Goal: Navigation & Orientation: Find specific page/section

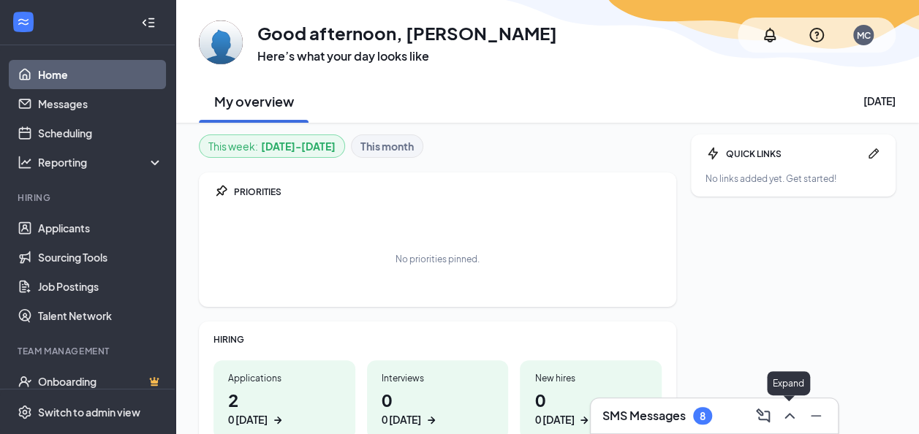
click at [790, 414] on icon "ChevronUp" at bounding box center [789, 416] width 10 height 6
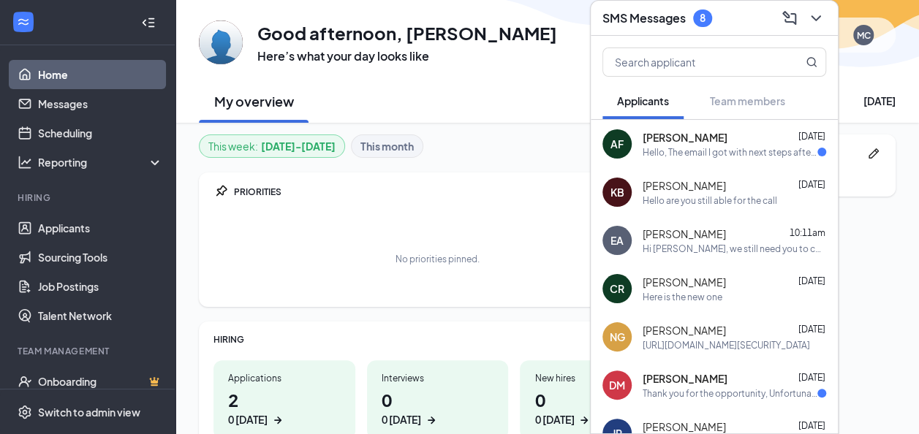
click at [739, 142] on div "[PERSON_NAME] [DATE]" at bounding box center [734, 137] width 183 height 15
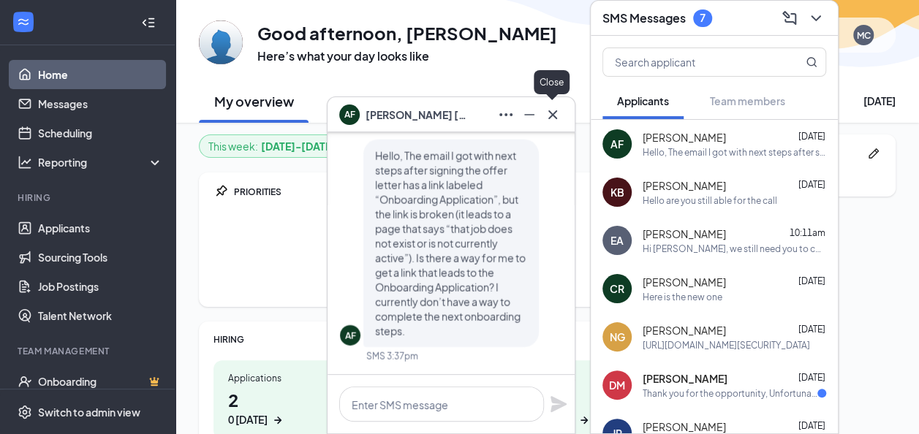
click at [548, 114] on icon "Cross" at bounding box center [553, 115] width 18 height 18
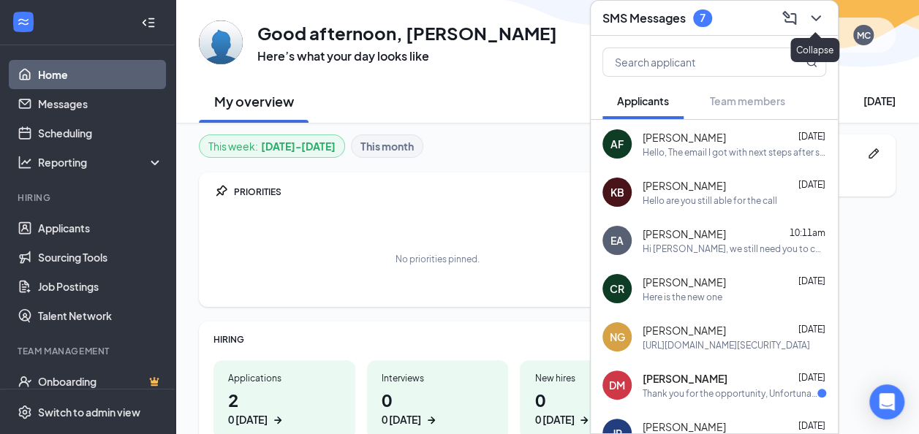
click at [817, 20] on icon "ChevronDown" at bounding box center [816, 19] width 18 height 18
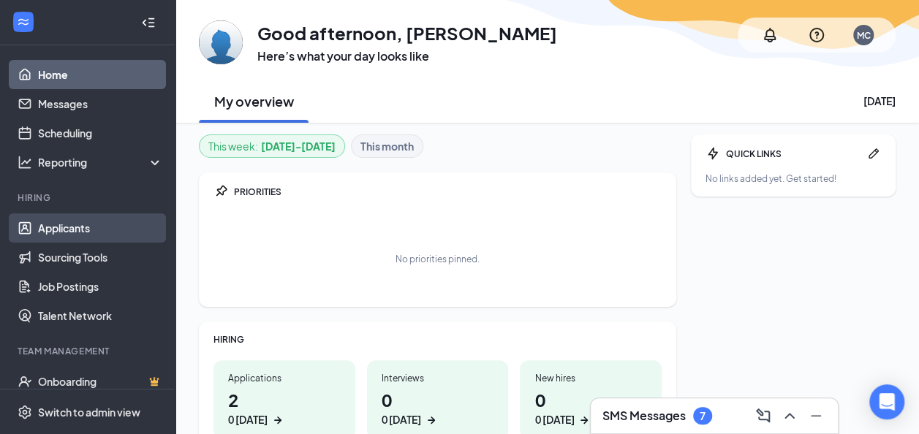
click at [48, 221] on link "Applicants" at bounding box center [100, 227] width 125 height 29
